Goal: Navigation & Orientation: Find specific page/section

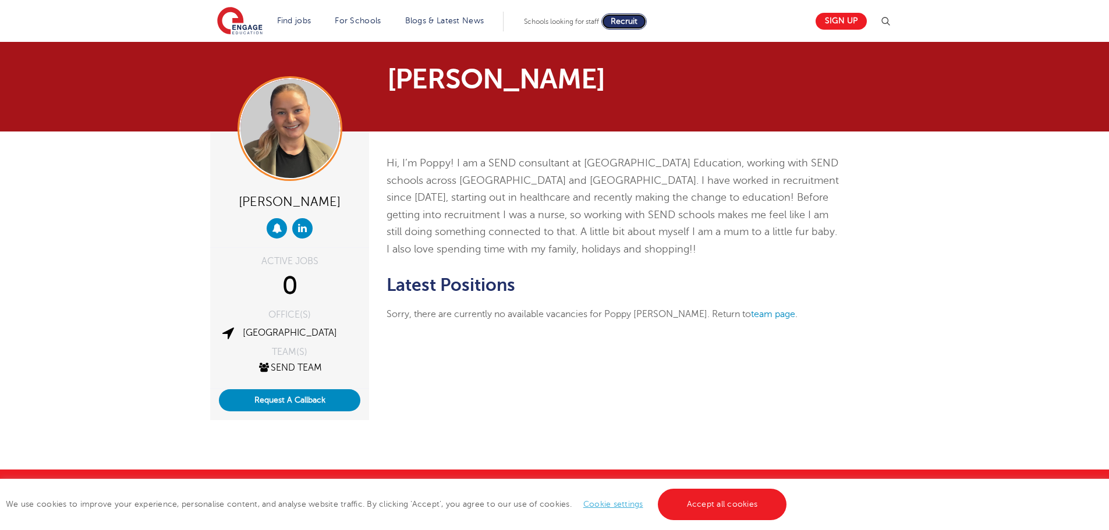
click at [628, 23] on span "Recruit" at bounding box center [624, 21] width 27 height 9
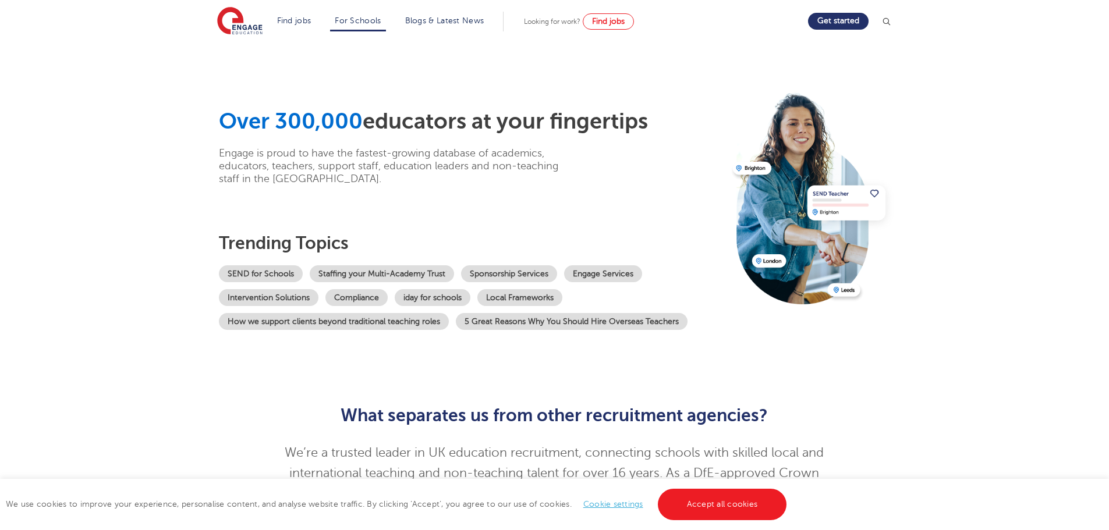
scroll to position [233, 0]
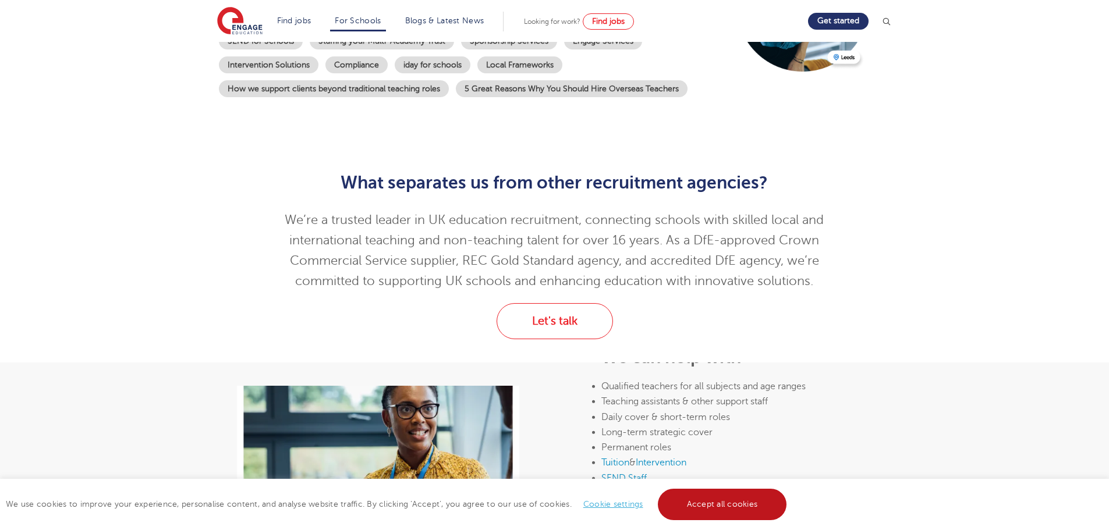
click at [711, 509] on link "Accept all cookies" at bounding box center [722, 504] width 129 height 31
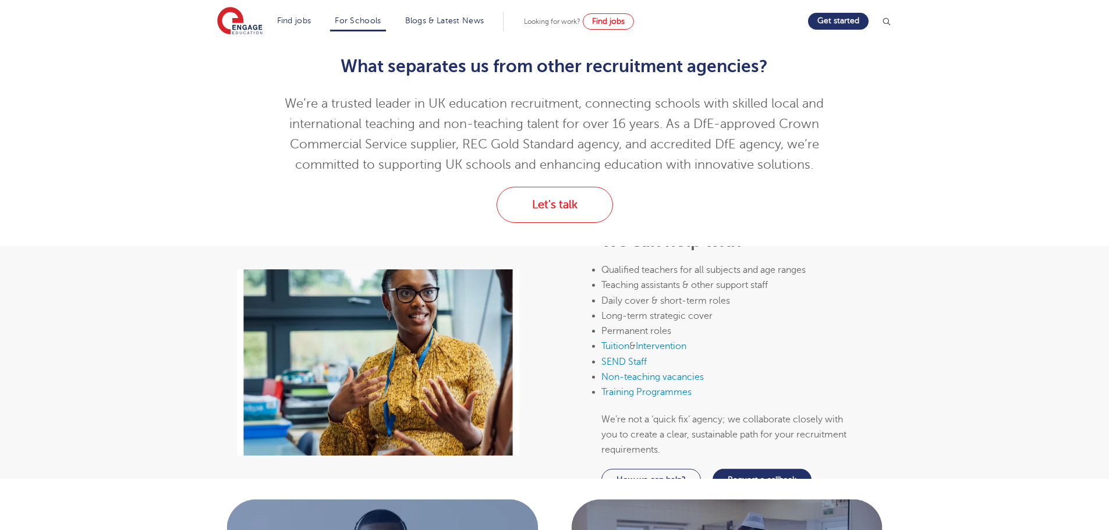
scroll to position [0, 0]
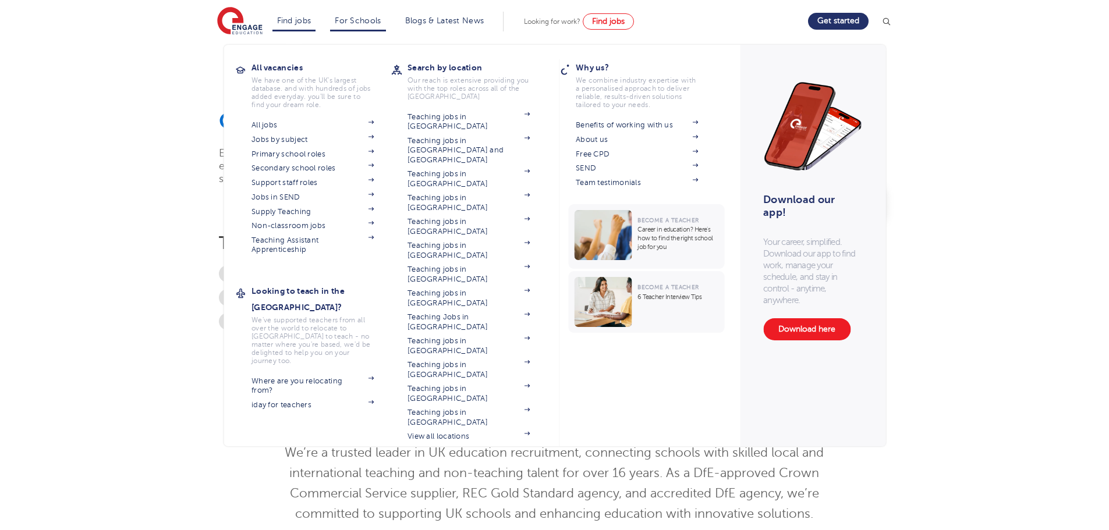
click at [297, 16] on li "Find jobs All vacancies We have one of the UK's largest database. and with hund…" at bounding box center [294, 22] width 44 height 20
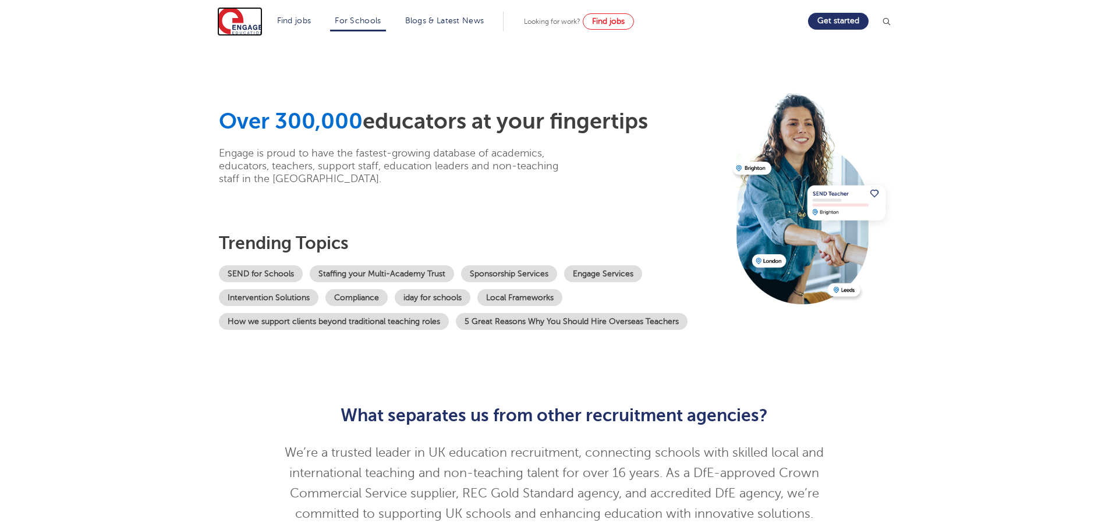
click at [257, 23] on img at bounding box center [239, 21] width 45 height 29
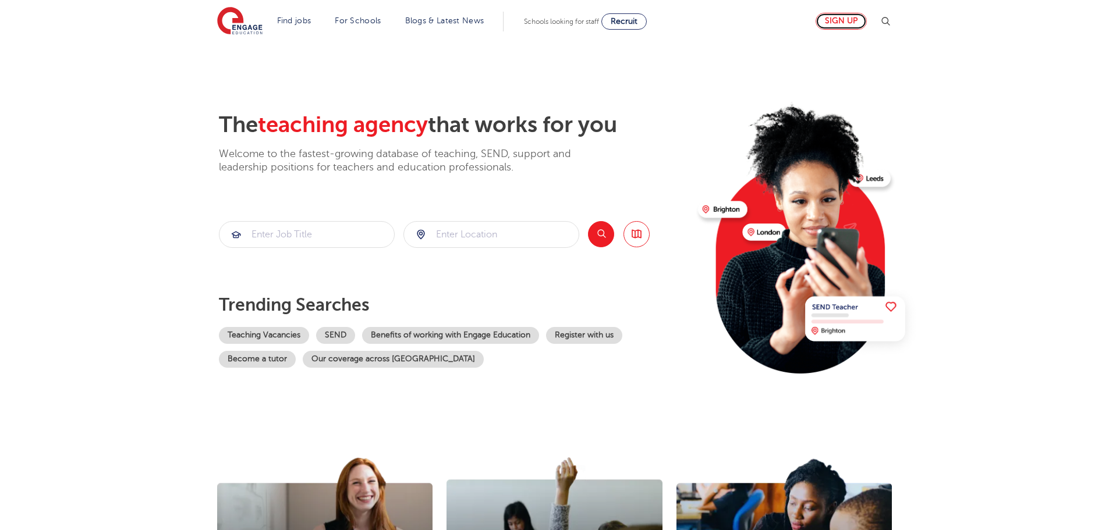
click at [848, 20] on link "Sign up" at bounding box center [841, 21] width 51 height 17
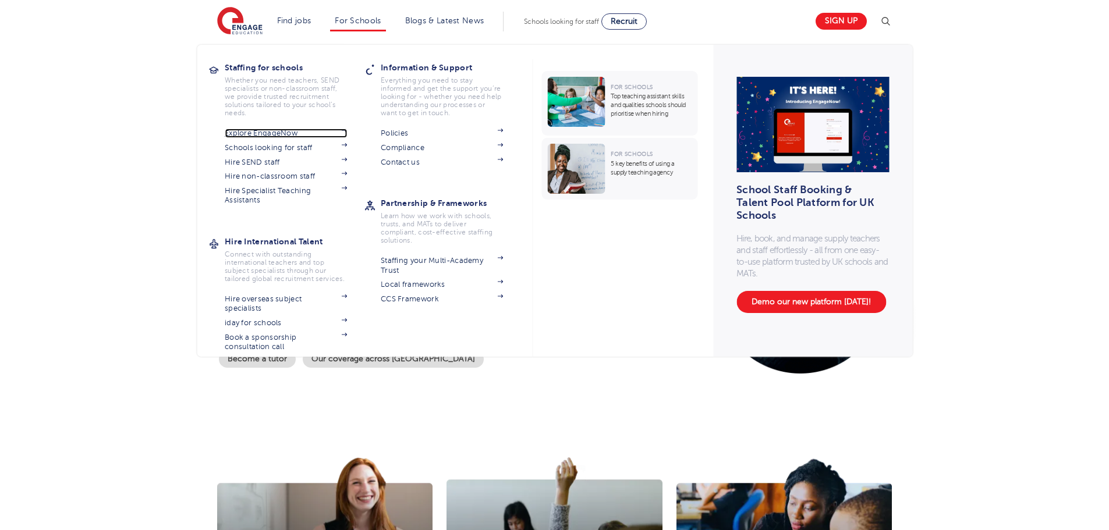
click at [289, 130] on link "Explore EngageNow" at bounding box center [286, 133] width 122 height 9
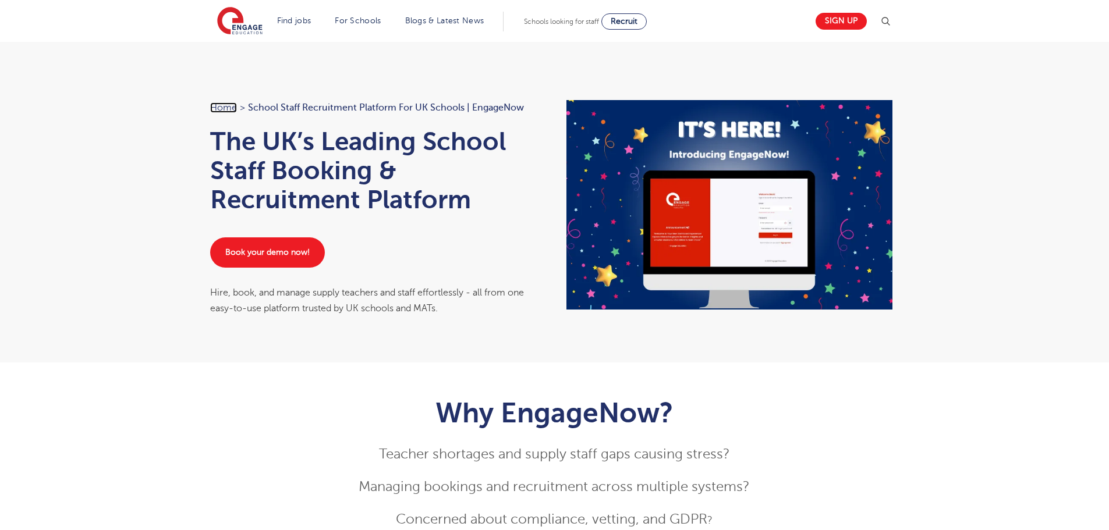
click at [225, 108] on link "Home" at bounding box center [223, 107] width 27 height 10
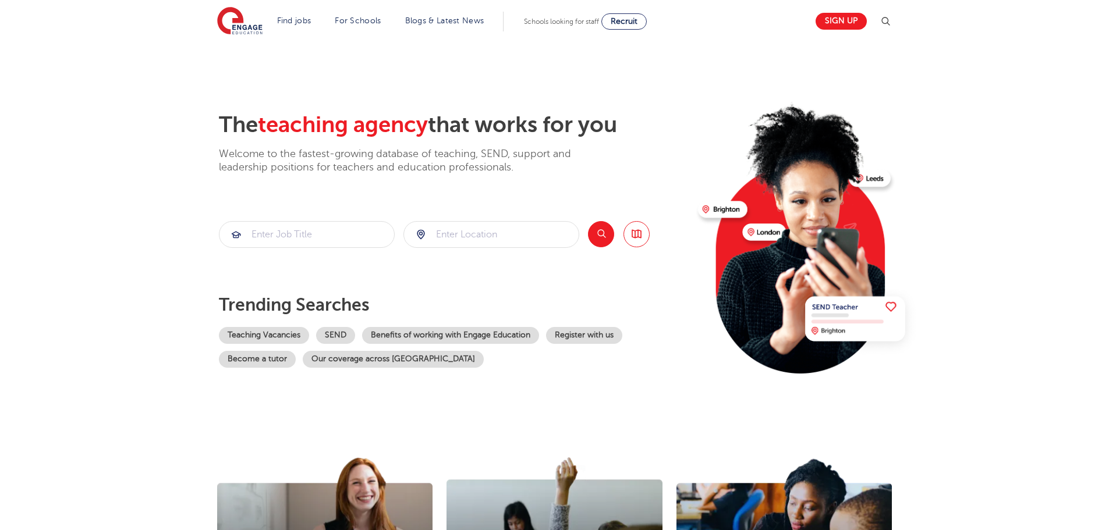
click at [172, 78] on section "The teaching agency that works for you Welcome to the fastest-growing database …" at bounding box center [554, 234] width 1109 height 384
